Goal: Task Accomplishment & Management: Use online tool/utility

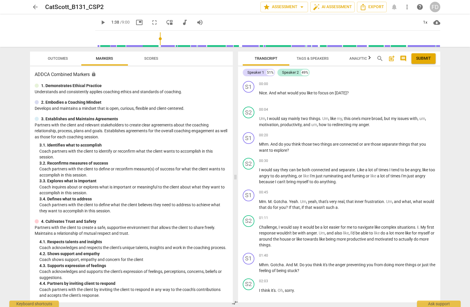
click at [31, 6] on span "arrow_back" at bounding box center [35, 6] width 10 height 7
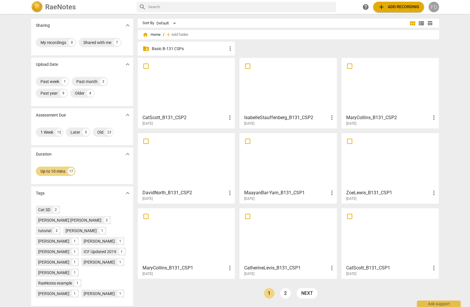
click at [436, 7] on div "FD" at bounding box center [434, 7] width 10 height 10
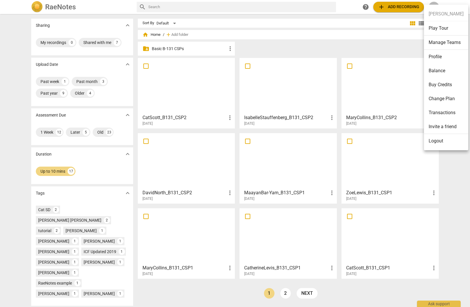
click at [337, 23] on div at bounding box center [235, 153] width 470 height 307
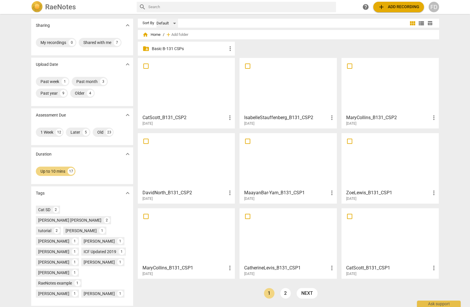
click at [176, 25] on div "Default" at bounding box center [167, 23] width 22 height 9
click at [176, 25] on li "Default" at bounding box center [170, 23] width 28 height 11
click at [59, 42] on div "My recordings" at bounding box center [54, 43] width 26 height 6
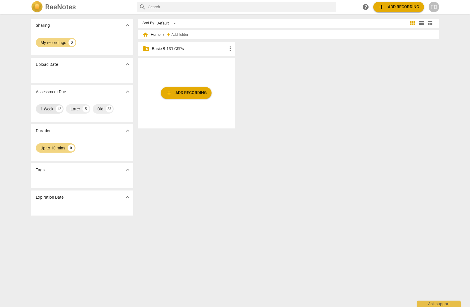
drag, startPoint x: 59, startPoint y: 147, endPoint x: 47, endPoint y: 116, distance: 33.3
click at [59, 147] on div "Up to 10 mins" at bounding box center [53, 148] width 25 height 6
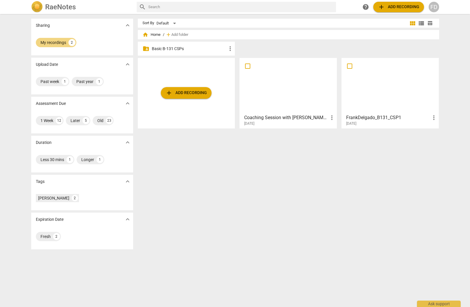
click at [264, 83] on div at bounding box center [288, 86] width 93 height 52
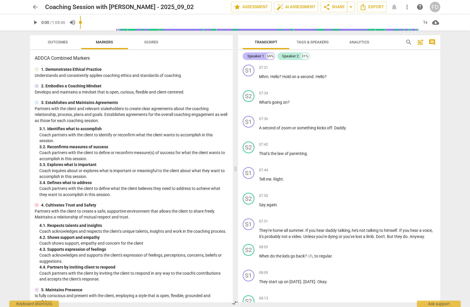
click at [255, 55] on div "Speaker 1" at bounding box center [255, 56] width 17 height 6
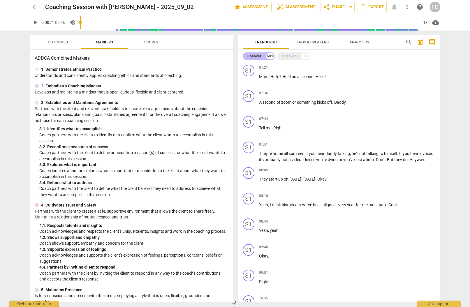
click at [255, 55] on div "Speaker 1" at bounding box center [255, 56] width 17 height 6
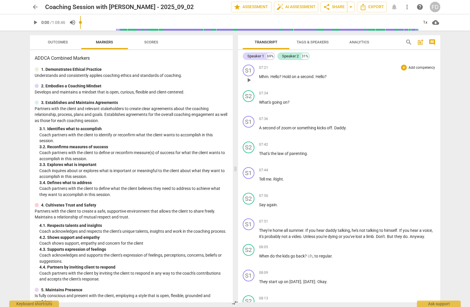
click at [260, 78] on span "Mhm" at bounding box center [263, 76] width 9 height 5
click at [248, 80] on span "play_arrow" at bounding box center [248, 80] width 7 height 7
click at [248, 123] on div "S1" at bounding box center [249, 122] width 12 height 12
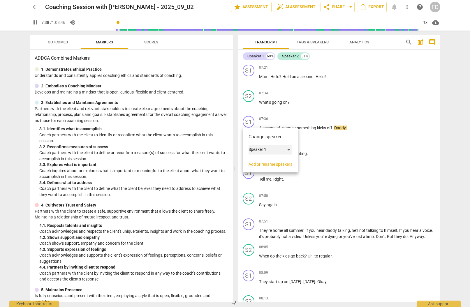
click at [255, 148] on div "Speaker 1" at bounding box center [271, 149] width 44 height 9
click at [255, 148] on li "Speaker 1" at bounding box center [271, 149] width 44 height 11
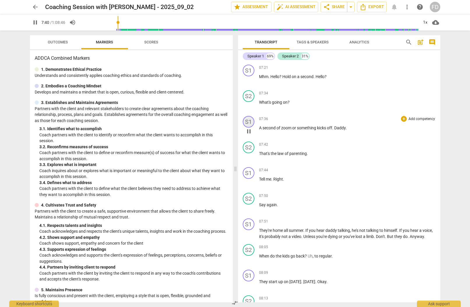
click at [248, 123] on div "S1" at bounding box center [249, 122] width 12 height 12
click at [257, 166] on link "Add or rename speakers" at bounding box center [271, 164] width 44 height 5
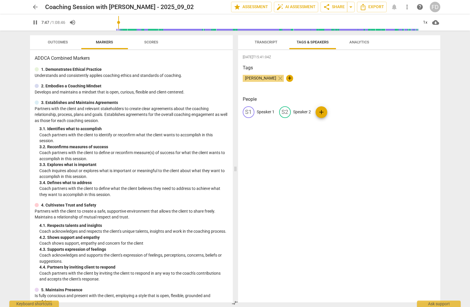
click at [286, 78] on span "+" at bounding box center [289, 78] width 7 height 7
type input "469"
type input "H"
type input "470"
type input "Hen"
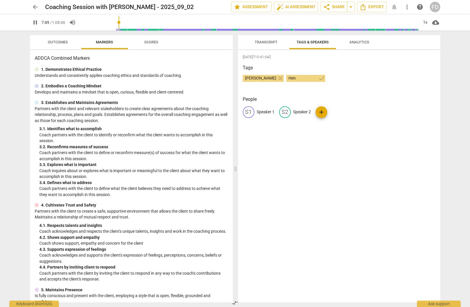
type input "470"
type input "Henr"
type input "470"
type input "[PERSON_NAME]"
type input "471"
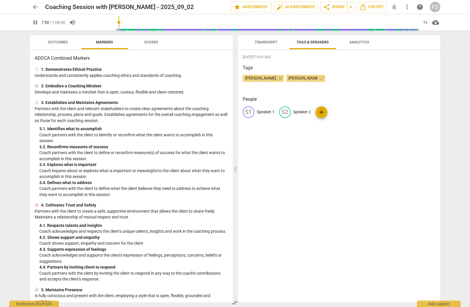
type input "[PERSON_NAME]"
type input "471"
type input "[PERSON_NAME]"
type input "472"
type input "[PERSON_NAME]"
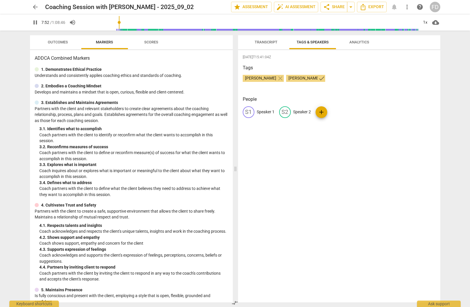
click at [318, 78] on span "check" at bounding box center [321, 78] width 7 height 7
click at [250, 113] on span "edit" at bounding box center [248, 112] width 7 height 7
type input "480"
type input "H"
type input "480"
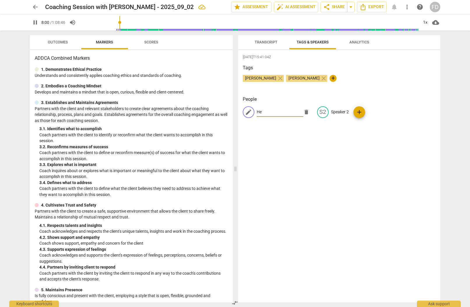
type input "Hen"
type input "480"
type input "Henr"
type input "481"
type input "[PERSON_NAME]"
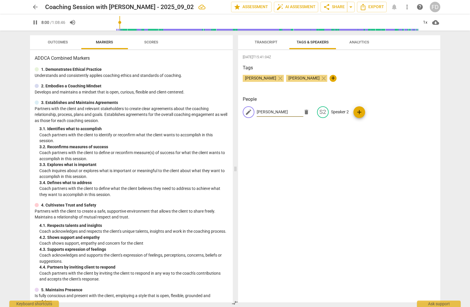
type input "481"
type input "[PERSON_NAME]"
type input "482"
type input "[PERSON_NAME]"
click at [331, 109] on p "Speaker 2" at bounding box center [340, 112] width 18 height 6
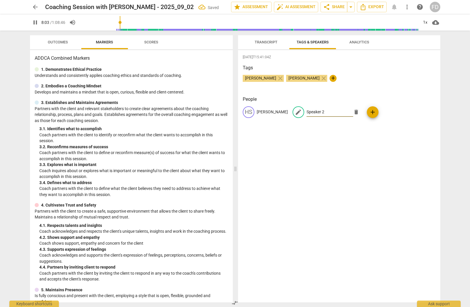
type input "484"
type input "F"
type input "484"
type input "Fr"
type input "485"
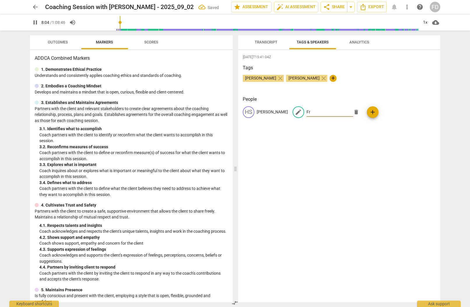
type input "Fra"
type input "485"
type input "[PERSON_NAME]"
type input "486"
type input "[PERSON_NAME]"
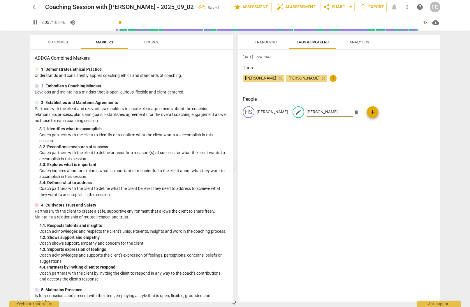
type input "486"
type input "[PERSON_NAME]"
type input "486"
type input "[PERSON_NAME]"
type input "487"
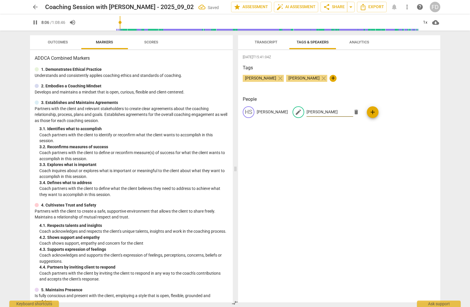
type input "[PERSON_NAME]"
type input "487"
type input "[PERSON_NAME]"
type input "487"
type input "[PERSON_NAME]"
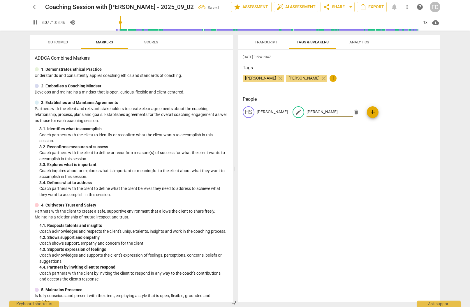
type input "488"
type input "[PERSON_NAME]"
type input "489"
type input "[PERSON_NAME]"
click at [298, 138] on div "[DATE]T15:41:04Z Tags [PERSON_NAME] close [PERSON_NAME] S close + People [PERSO…" at bounding box center [339, 176] width 202 height 252
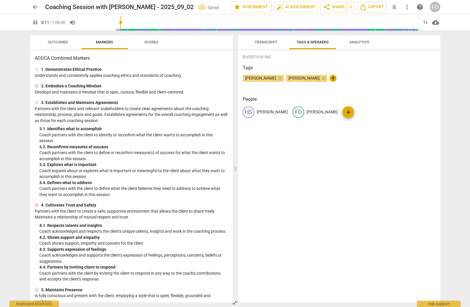
click at [270, 40] on span "Transcript" at bounding box center [266, 42] width 23 height 4
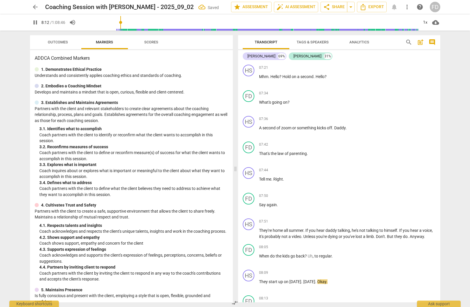
scroll to position [248, 0]
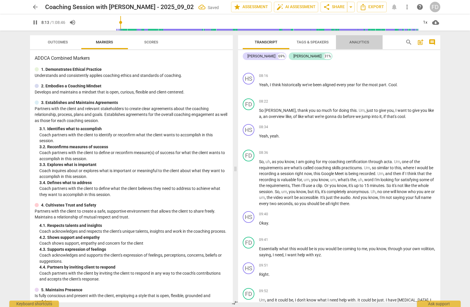
click at [359, 41] on span "Analytics" at bounding box center [359, 42] width 20 height 4
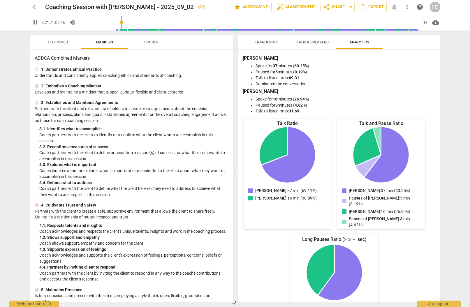
scroll to position [0, 0]
click at [39, 71] on div "1. Demonstrates Ethical Practice" at bounding box center [132, 69] width 194 height 6
click at [151, 42] on span "Scores" at bounding box center [151, 42] width 14 height 4
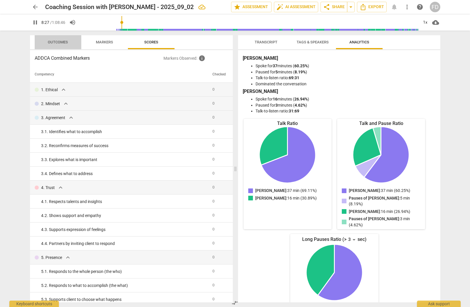
click at [65, 46] on span "Outcomes" at bounding box center [58, 42] width 34 height 8
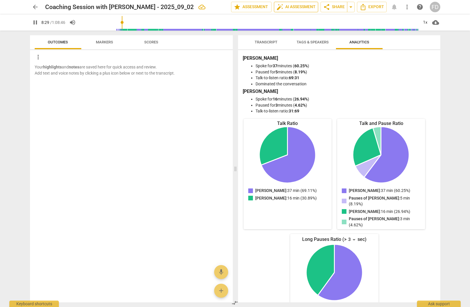
click at [293, 7] on span "auto_fix_high AI Assessment" at bounding box center [296, 6] width 39 height 7
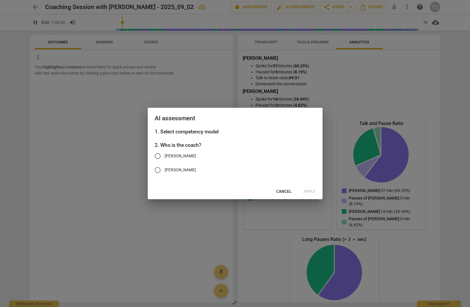
type input "512"
drag, startPoint x: 160, startPoint y: 172, endPoint x: 201, endPoint y: 183, distance: 42.4
click at [160, 172] on input "[PERSON_NAME]" at bounding box center [158, 170] width 14 height 14
radio input "true"
drag, startPoint x: 308, startPoint y: 194, endPoint x: 228, endPoint y: 183, distance: 81.1
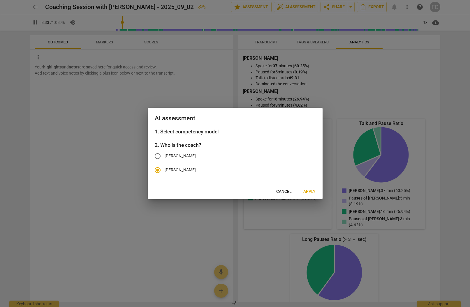
click at [308, 194] on span "Apply" at bounding box center [309, 192] width 12 height 6
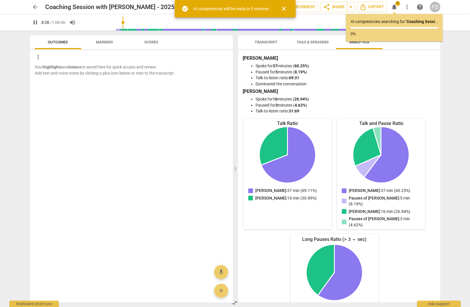
click at [268, 41] on span "Transcript" at bounding box center [266, 42] width 23 height 4
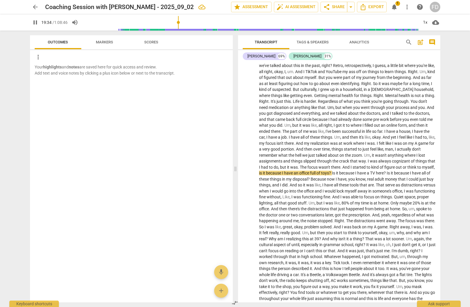
type input "1174"
click at [38, 9] on span "arrow_back" at bounding box center [35, 6] width 7 height 7
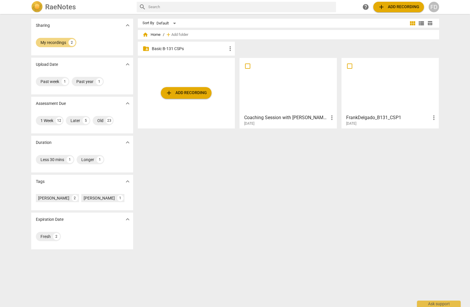
click at [277, 102] on div at bounding box center [288, 86] width 93 height 52
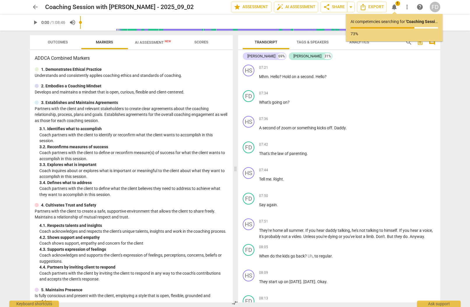
click at [249, 20] on input "range" at bounding box center [249, 22] width 339 height 19
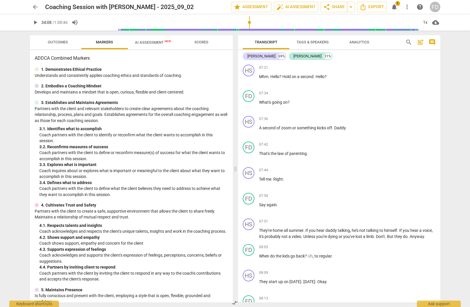
scroll to position [2786, 0]
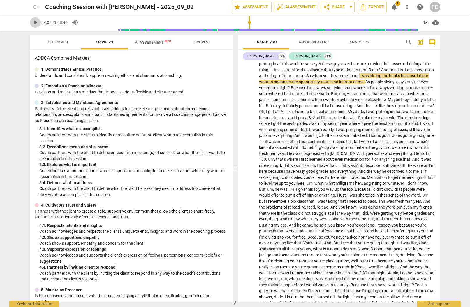
click at [36, 23] on span "play_arrow" at bounding box center [35, 22] width 7 height 7
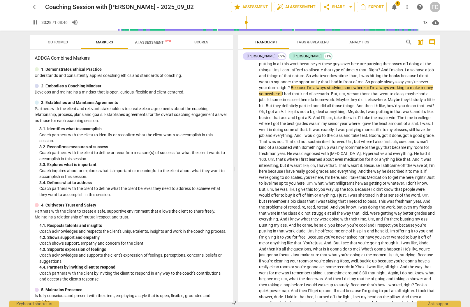
click at [247, 24] on input "range" at bounding box center [250, 22] width 336 height 19
click at [244, 24] on input "range" at bounding box center [250, 22] width 336 height 19
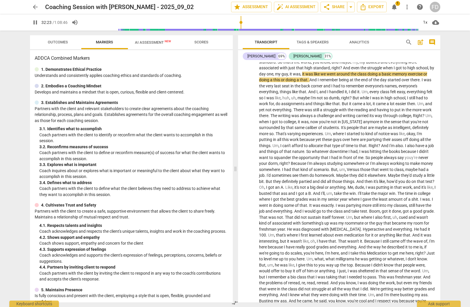
click at [241, 23] on input "range" at bounding box center [250, 22] width 336 height 19
click at [240, 23] on input "range" at bounding box center [250, 22] width 336 height 19
click at [238, 23] on input "range" at bounding box center [250, 22] width 336 height 19
click at [235, 23] on input "range" at bounding box center [250, 22] width 336 height 19
click at [233, 23] on input "range" at bounding box center [250, 22] width 336 height 19
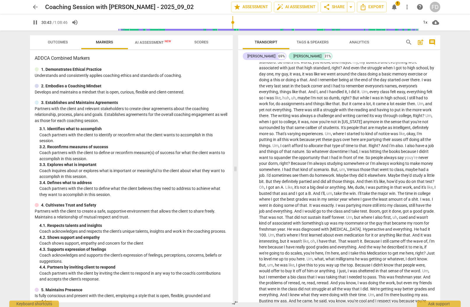
click at [231, 23] on input "range" at bounding box center [250, 22] width 336 height 19
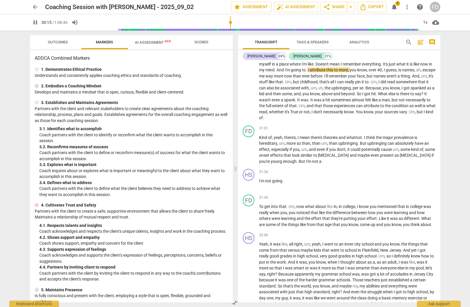
click at [229, 23] on input "range" at bounding box center [250, 22] width 336 height 19
click at [224, 23] on input "range" at bounding box center [250, 22] width 336 height 19
click at [223, 24] on input "range" at bounding box center [250, 22] width 336 height 19
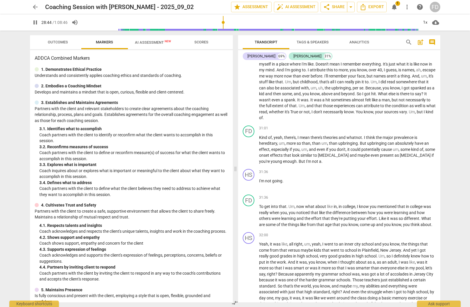
click at [222, 24] on input "range" at bounding box center [250, 22] width 336 height 19
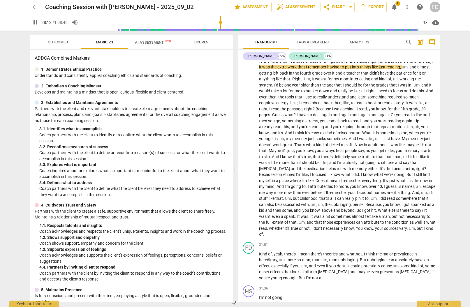
click at [221, 24] on input "range" at bounding box center [250, 22] width 336 height 19
click at [220, 24] on input "range" at bounding box center [250, 22] width 336 height 19
click at [218, 24] on input "range" at bounding box center [250, 22] width 336 height 19
click at [217, 24] on input "range" at bounding box center [250, 22] width 336 height 19
click at [215, 23] on input "range" at bounding box center [250, 22] width 336 height 19
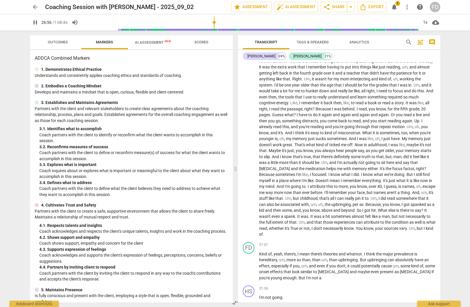
click at [214, 23] on input "range" at bounding box center [250, 22] width 336 height 19
click at [213, 23] on input "range" at bounding box center [250, 22] width 336 height 19
click at [207, 23] on input "range" at bounding box center [250, 22] width 336 height 19
click at [204, 23] on input "range" at bounding box center [250, 22] width 336 height 19
click at [202, 23] on input "range" at bounding box center [250, 22] width 336 height 19
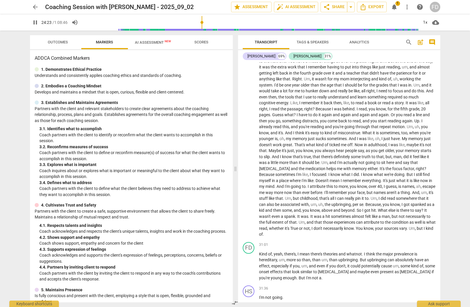
scroll to position [1821, 0]
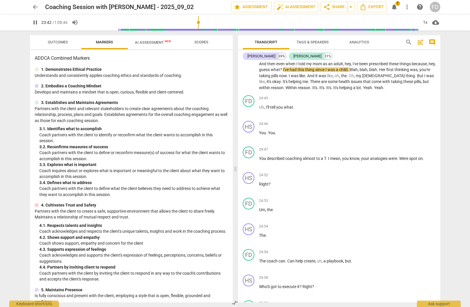
click at [199, 23] on input "range" at bounding box center [250, 22] width 336 height 19
click at [197, 23] on input "range" at bounding box center [250, 22] width 336 height 19
click at [194, 23] on input "range" at bounding box center [250, 22] width 336 height 19
click at [191, 23] on input "range" at bounding box center [250, 22] width 336 height 19
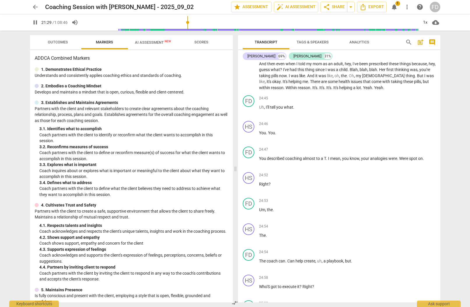
click at [188, 23] on input "range" at bounding box center [250, 22] width 336 height 19
click at [185, 23] on input "range" at bounding box center [250, 22] width 336 height 19
click at [180, 23] on input "range" at bounding box center [250, 22] width 336 height 19
click at [176, 22] on input "range" at bounding box center [250, 22] width 336 height 19
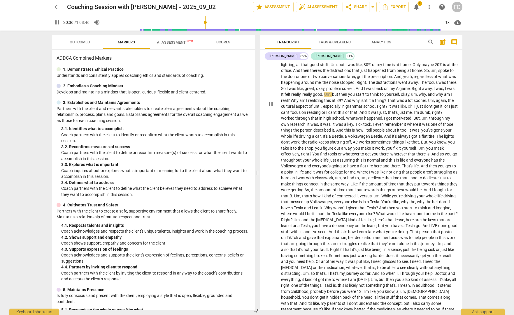
scroll to position [1559, 0]
click at [383, 42] on span "Analytics" at bounding box center [381, 42] width 20 height 4
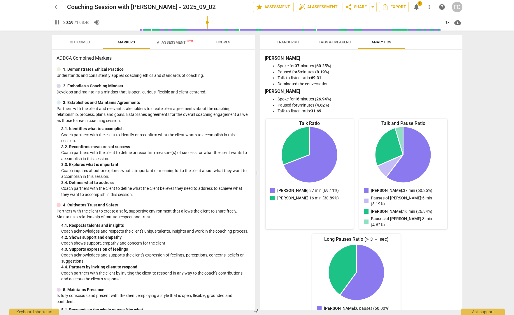
scroll to position [0, 0]
click at [329, 43] on span "Tags & Speakers" at bounding box center [335, 42] width 32 height 4
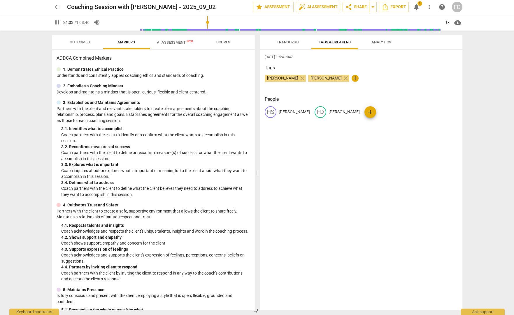
click at [285, 41] on span "Transcript" at bounding box center [288, 42] width 23 height 4
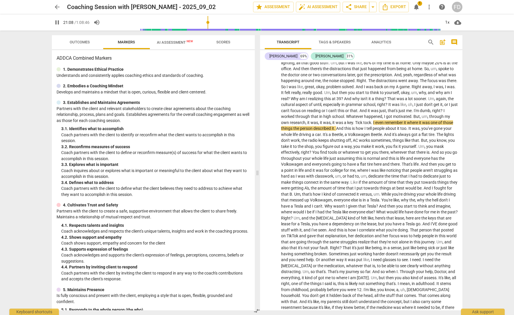
click at [171, 43] on span "AI Assessment New" at bounding box center [175, 42] width 36 height 4
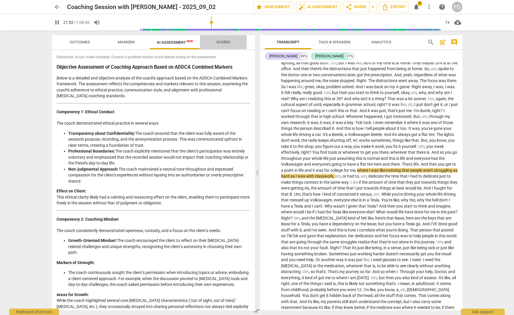
click at [227, 42] on span "Scores" at bounding box center [223, 42] width 14 height 4
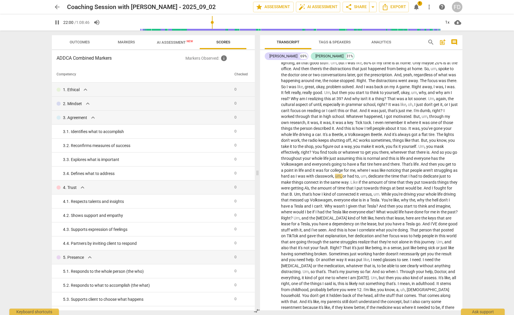
click at [84, 43] on span "Outcomes" at bounding box center [80, 42] width 20 height 4
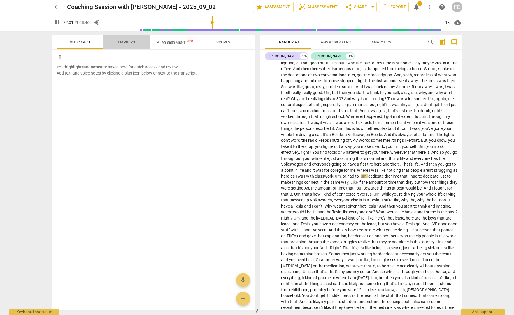
click at [110, 43] on span "Markers" at bounding box center [126, 42] width 47 height 8
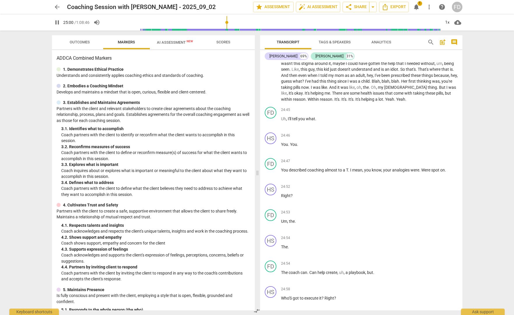
scroll to position [2064, 0]
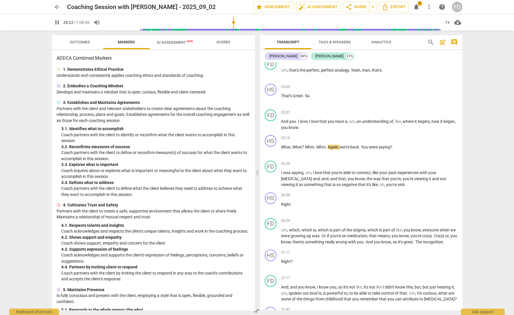
drag, startPoint x: 58, startPoint y: 23, endPoint x: 54, endPoint y: 28, distance: 6.1
click at [57, 23] on span "pause" at bounding box center [57, 22] width 7 height 7
click at [59, 21] on span "play_arrow" at bounding box center [57, 22] width 7 height 7
type input "1600"
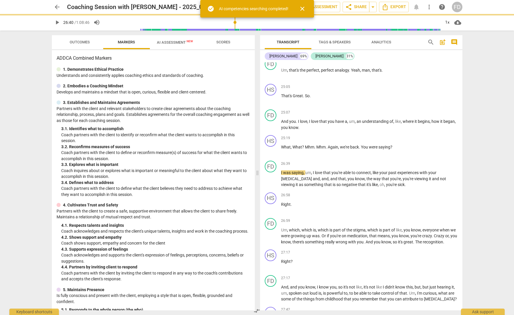
type input "1600"
